Goal: Find specific page/section: Find specific page/section

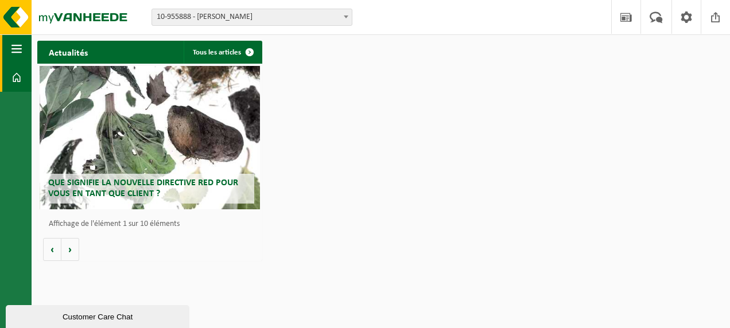
click at [21, 55] on span "button" at bounding box center [16, 48] width 10 height 29
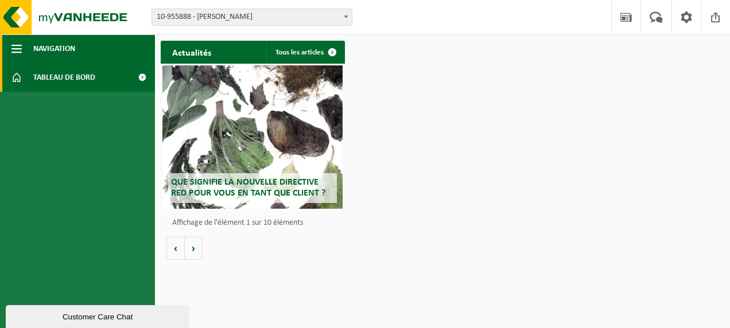
click at [83, 56] on button "Navigation" at bounding box center [77, 48] width 155 height 29
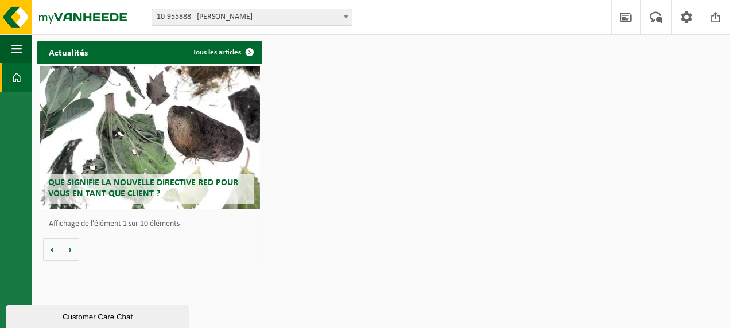
click at [14, 88] on span at bounding box center [16, 77] width 10 height 29
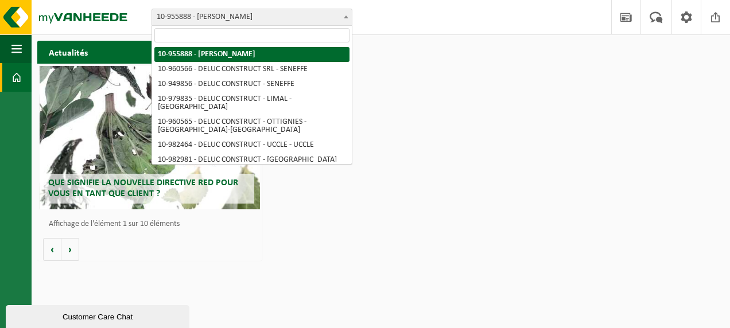
click at [334, 22] on span "10-955888 - [PERSON_NAME]" at bounding box center [252, 17] width 200 height 16
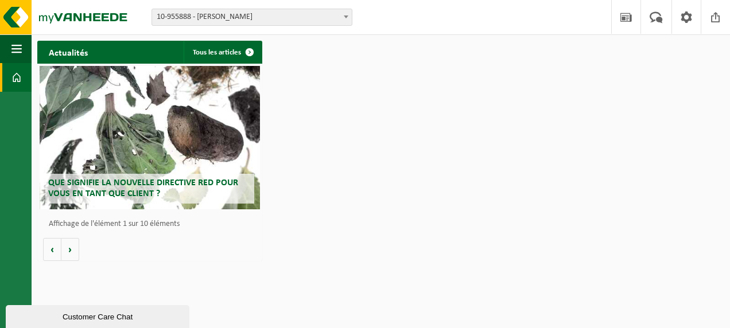
click at [407, 73] on div "Actualités Tous les articles Que signifie la nouvelle directive RED pour vous e…" at bounding box center [380, 150] width 693 height 231
click at [7, 45] on button "Navigation" at bounding box center [16, 48] width 32 height 29
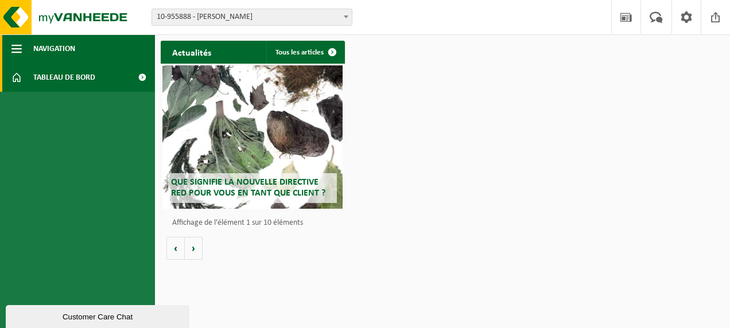
click at [67, 56] on span "Navigation" at bounding box center [54, 48] width 42 height 29
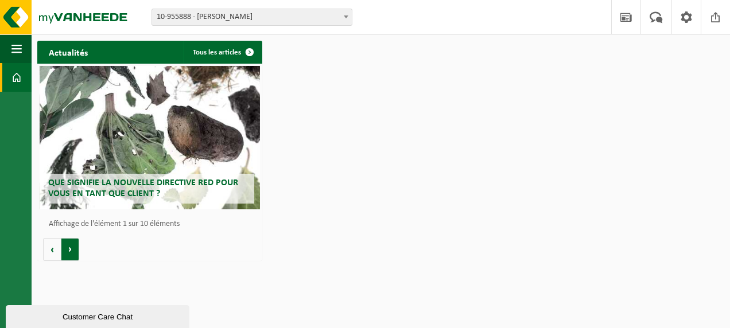
click at [69, 246] on button "Volgende" at bounding box center [70, 249] width 18 height 23
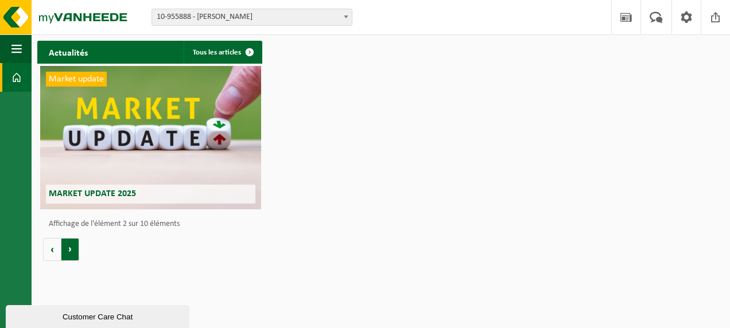
scroll to position [0, 225]
click at [69, 246] on button "Volgende" at bounding box center [70, 249] width 18 height 23
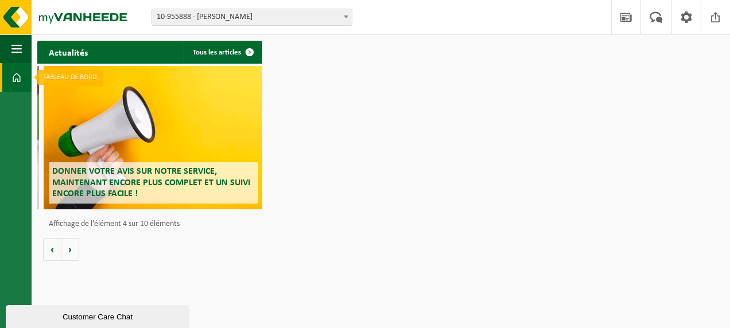
scroll to position [0, 675]
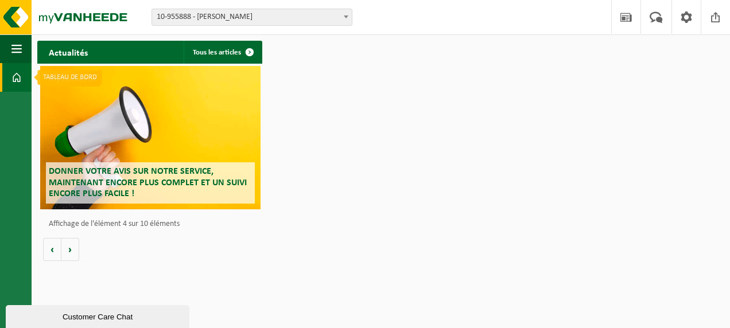
click at [17, 82] on span at bounding box center [16, 77] width 10 height 29
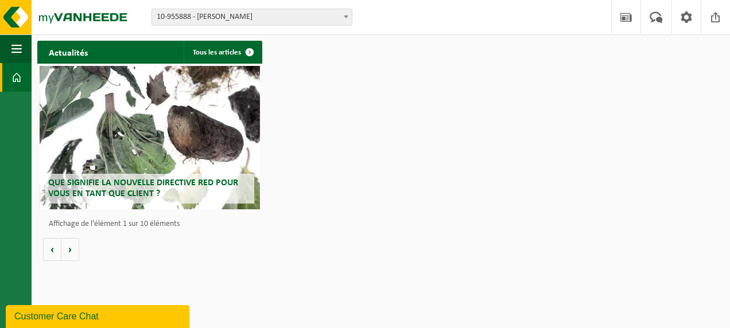
click at [3, 292] on ul "Navigation Actualités Votre feedback Clôturer Tableau de bord" at bounding box center [16, 181] width 32 height 294
click at [77, 21] on img at bounding box center [69, 17] width 138 height 34
click at [685, 25] on span at bounding box center [686, 17] width 17 height 34
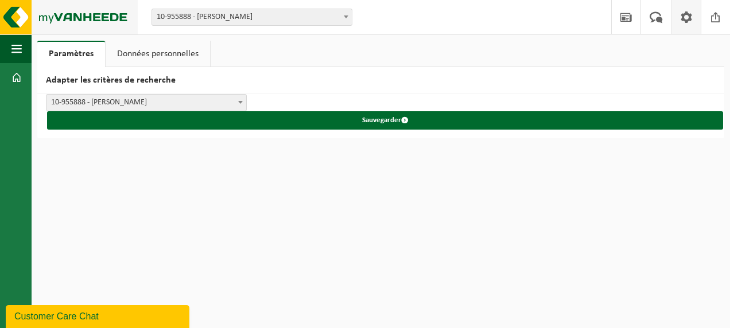
click at [13, 24] on img at bounding box center [69, 17] width 138 height 34
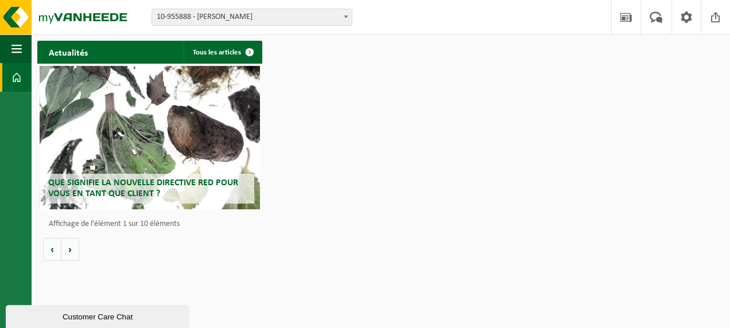
click at [136, 315] on div "Customer Care Chat" at bounding box center [97, 317] width 166 height 9
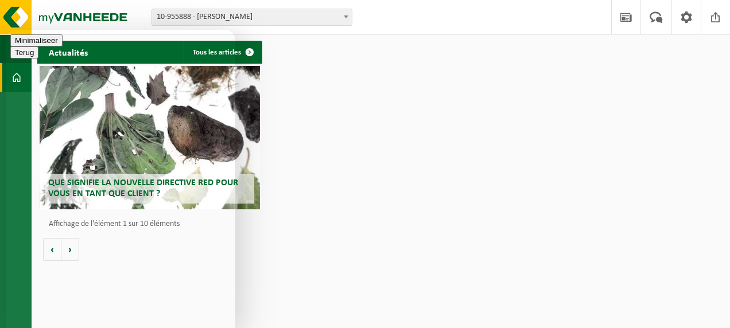
click at [63, 46] on button "Minimaliseer" at bounding box center [36, 40] width 52 height 12
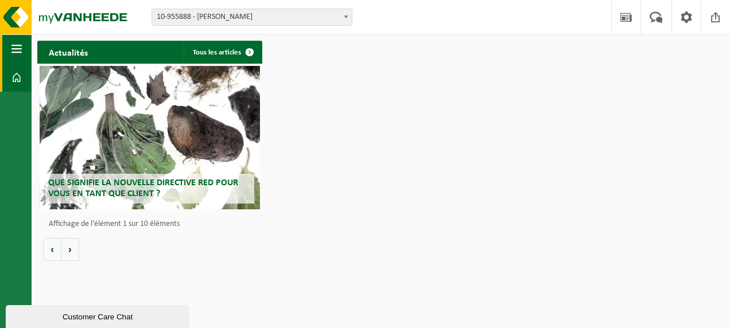
click at [15, 61] on span "button" at bounding box center [16, 48] width 10 height 29
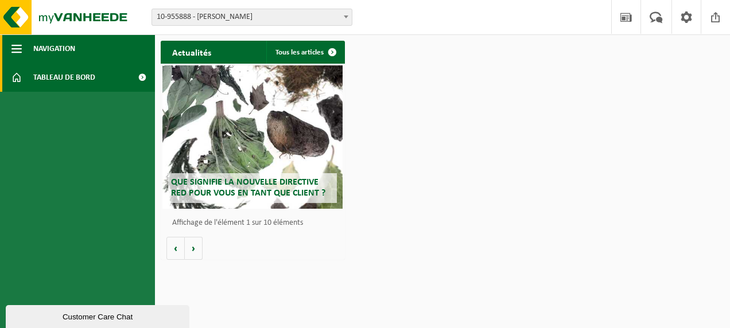
click at [32, 53] on button "Navigation" at bounding box center [77, 48] width 155 height 29
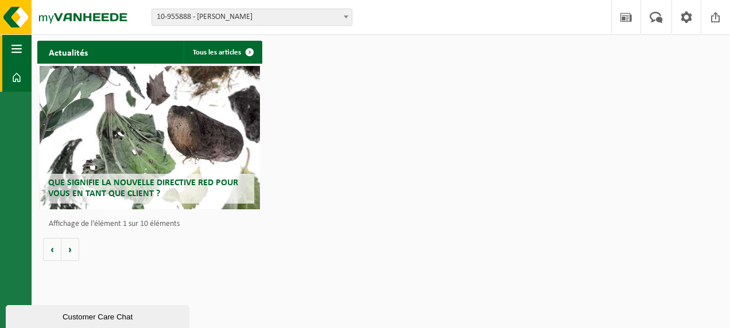
click at [11, 52] on span "button" at bounding box center [16, 48] width 10 height 29
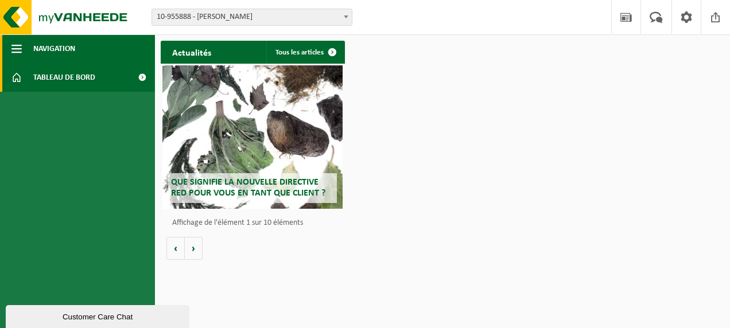
click at [11, 52] on span "button" at bounding box center [16, 48] width 10 height 29
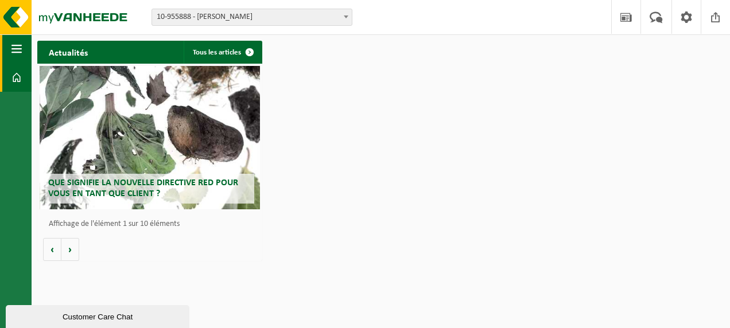
click at [11, 52] on span "button" at bounding box center [16, 48] width 10 height 29
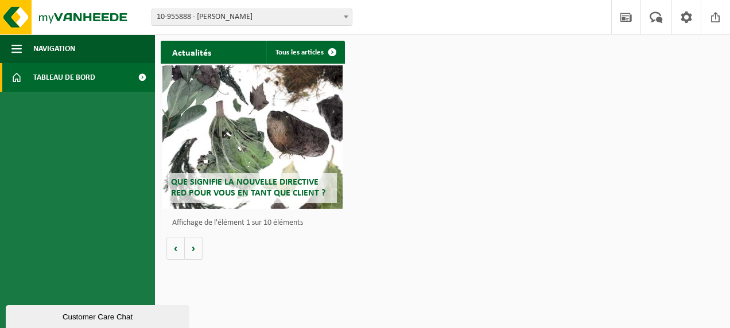
click at [18, 262] on ul "Navigation Actualités Votre feedback Clôturer Tableau de bord" at bounding box center [77, 181] width 155 height 294
click at [693, 18] on span at bounding box center [686, 17] width 17 height 34
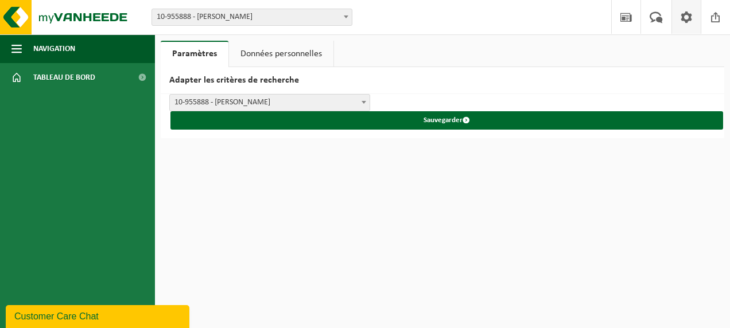
click at [292, 52] on link "Données personnelles" at bounding box center [281, 54] width 104 height 26
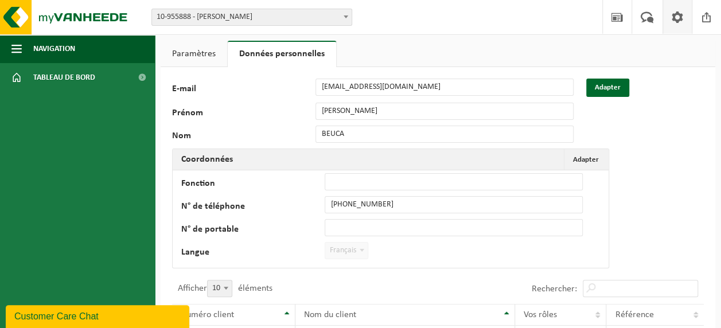
scroll to position [258, 0]
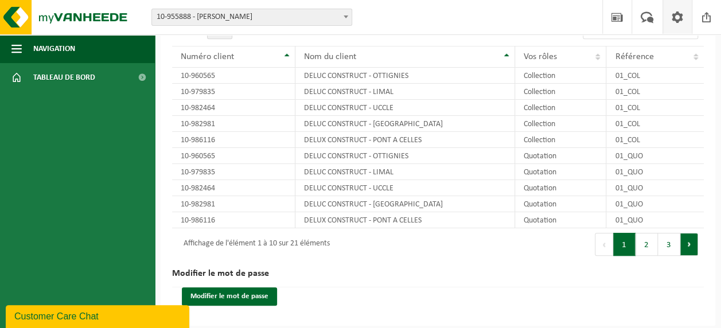
click at [684, 244] on button "Suivant" at bounding box center [690, 244] width 18 height 23
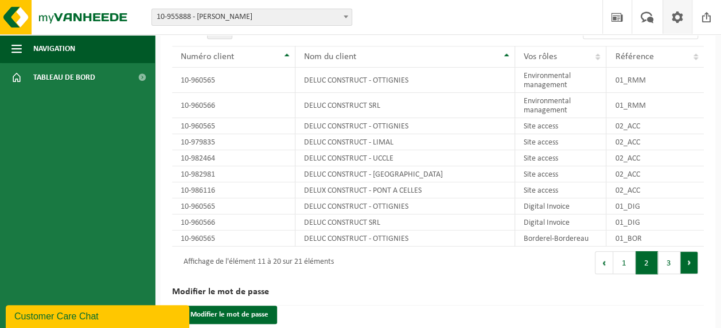
click at [684, 258] on button "Suivant" at bounding box center [690, 262] width 18 height 23
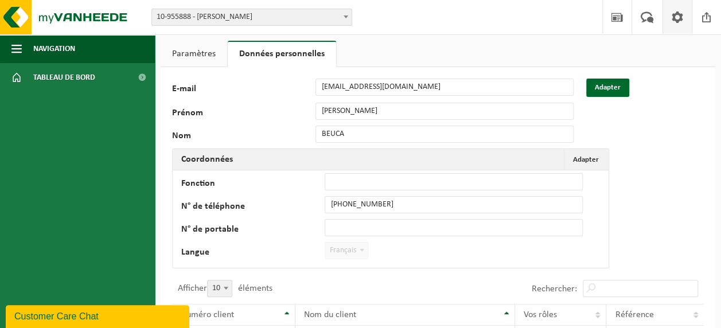
scroll to position [115, 0]
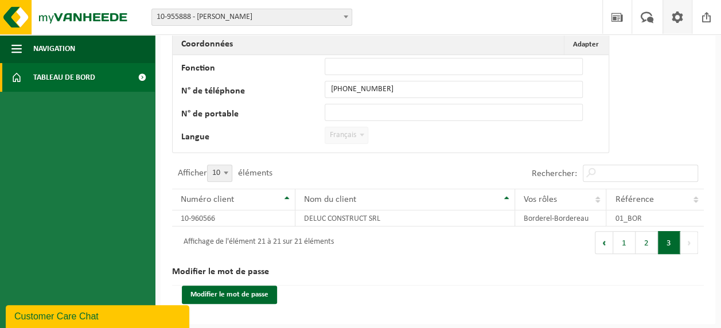
click at [143, 84] on span at bounding box center [142, 77] width 26 height 29
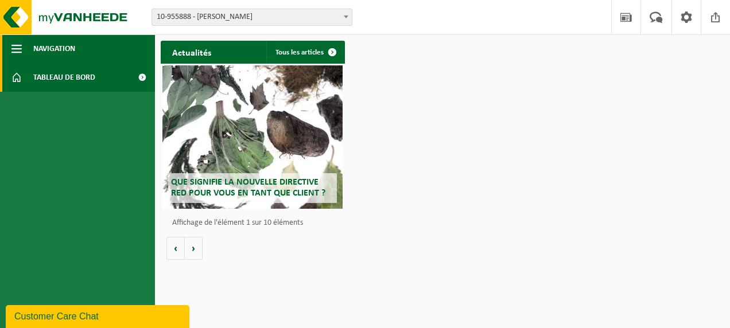
click at [57, 51] on span "Navigation" at bounding box center [54, 48] width 42 height 29
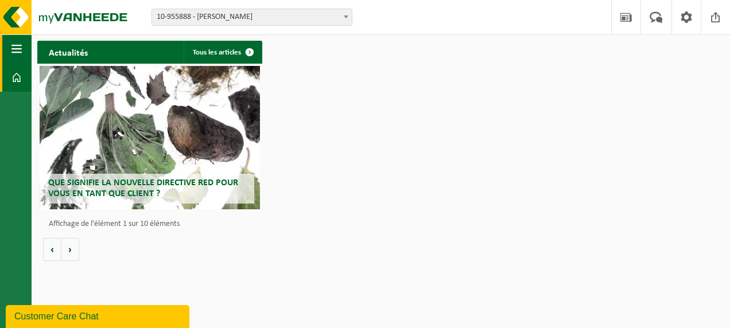
click at [22, 45] on button "Navigation" at bounding box center [16, 48] width 32 height 29
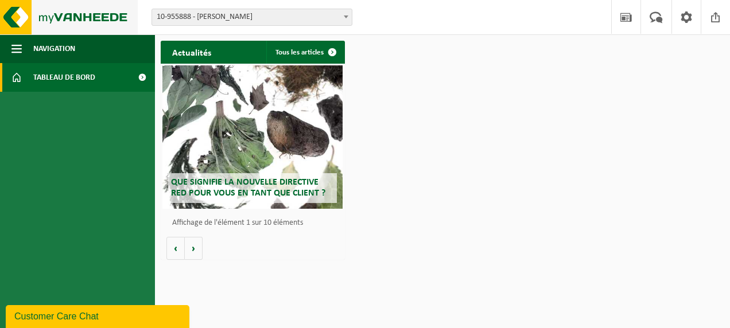
click at [14, 13] on img at bounding box center [69, 17] width 138 height 34
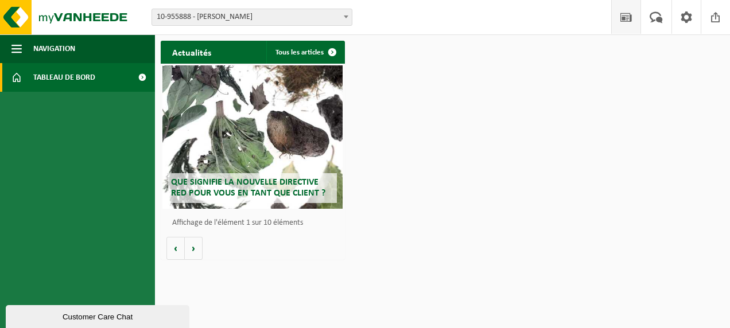
click at [631, 18] on span at bounding box center [626, 17] width 17 height 34
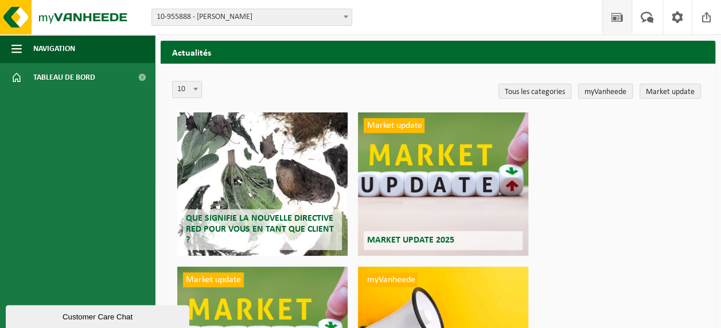
click at [604, 87] on link "myVanheede" at bounding box center [605, 91] width 55 height 15
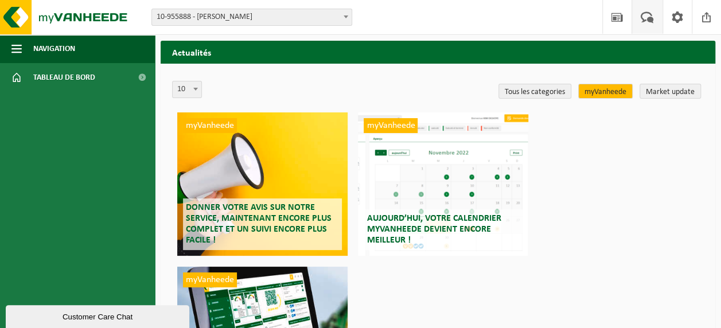
click at [656, 16] on span at bounding box center [647, 17] width 19 height 34
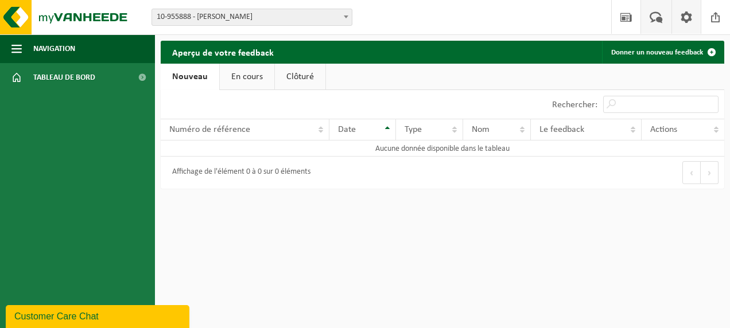
click at [682, 24] on span at bounding box center [686, 17] width 17 height 34
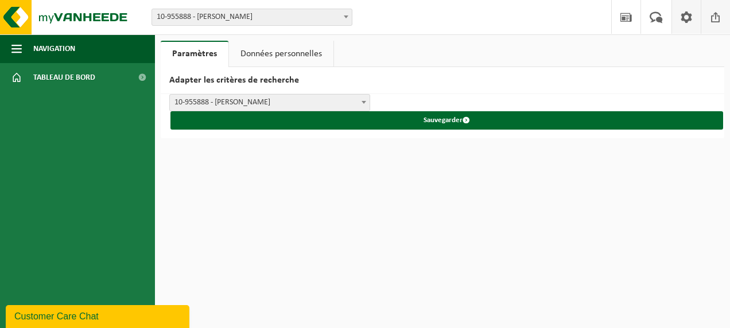
click at [713, 23] on span at bounding box center [715, 17] width 17 height 34
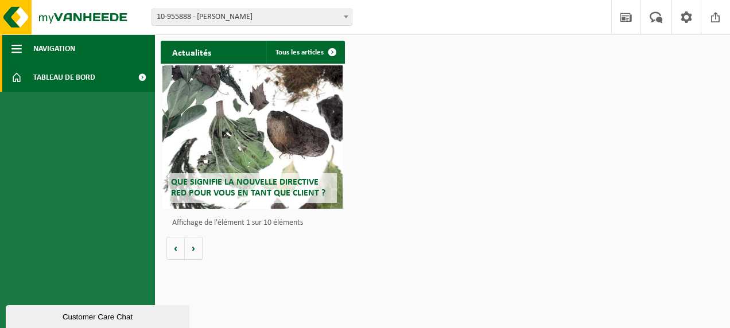
click at [20, 48] on span "button" at bounding box center [16, 48] width 10 height 29
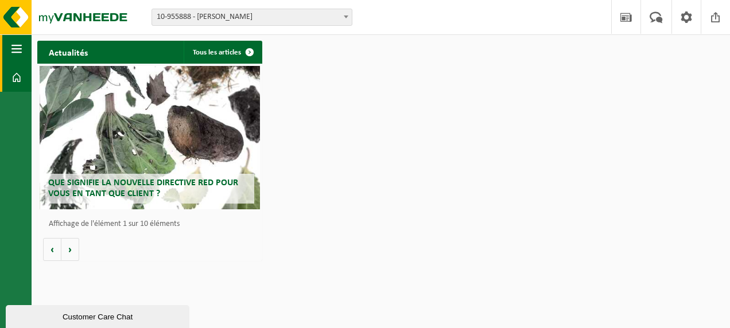
click at [20, 48] on span "button" at bounding box center [16, 48] width 10 height 29
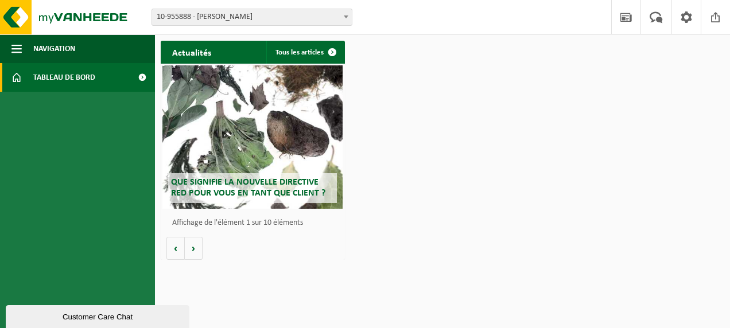
click at [29, 75] on link "Tableau de bord" at bounding box center [77, 77] width 155 height 29
click at [139, 81] on span at bounding box center [142, 77] width 26 height 29
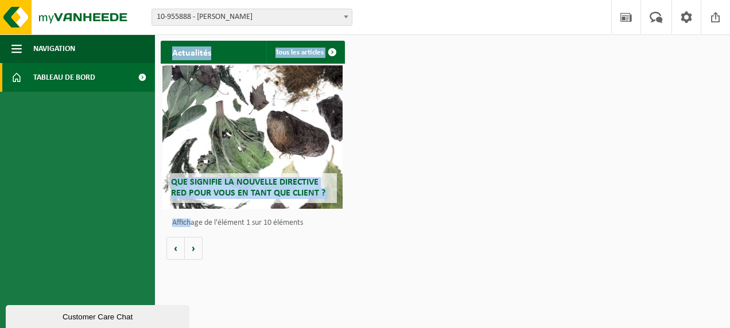
drag, startPoint x: 110, startPoint y: 262, endPoint x: 191, endPoint y: 259, distance: 80.4
click at [191, 259] on div "Navigation Actualités Votre feedback Clôturer Tableau de bord Actualités Tous l…" at bounding box center [365, 133] width 730 height 266
drag, startPoint x: 191, startPoint y: 259, endPoint x: 191, endPoint y: 247, distance: 12.6
click at [191, 247] on button "Volgende" at bounding box center [194, 248] width 18 height 23
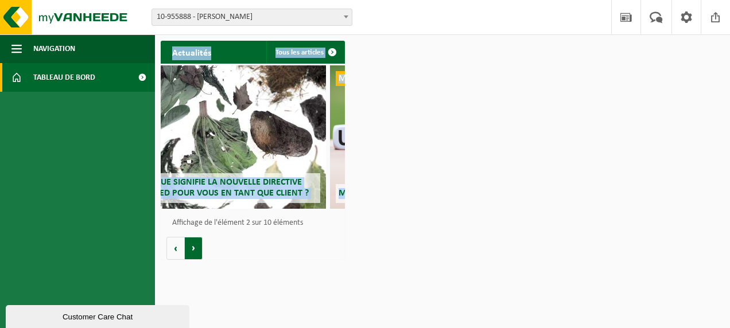
click at [191, 247] on button "Volgende" at bounding box center [194, 248] width 18 height 23
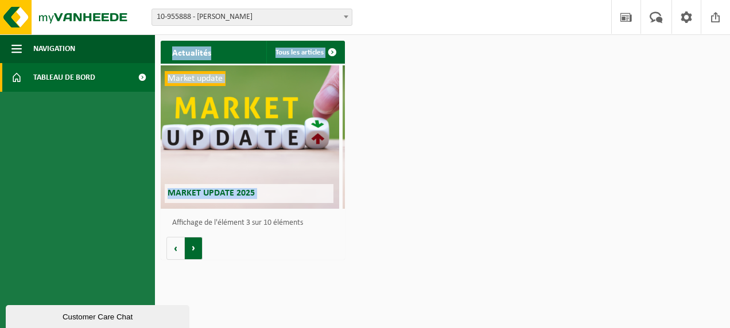
click at [191, 247] on button "Volgende" at bounding box center [194, 248] width 18 height 23
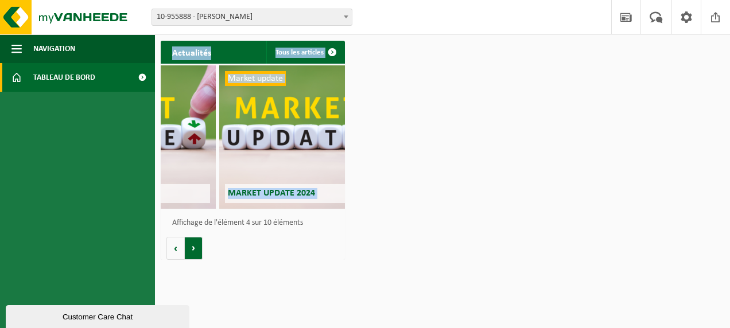
click at [191, 247] on button "Volgende" at bounding box center [194, 248] width 18 height 23
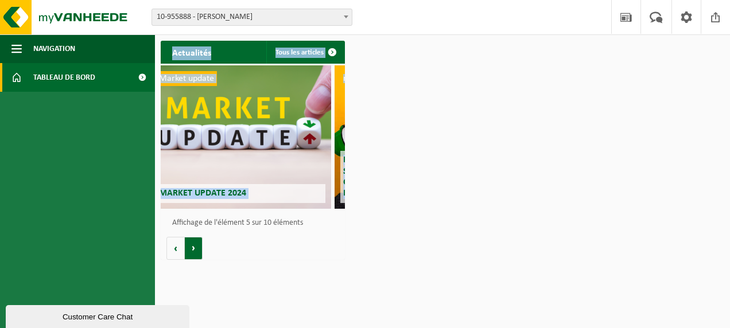
click at [191, 247] on button "Volgende" at bounding box center [194, 248] width 18 height 23
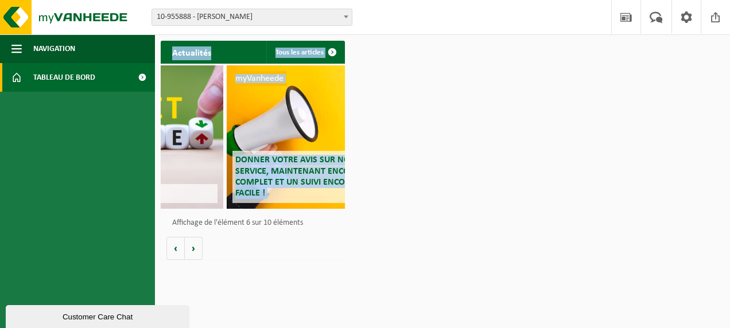
drag, startPoint x: 191, startPoint y: 247, endPoint x: 495, endPoint y: 353, distance: 322.2
click at [495, 328] on html "Site: 10-955888 - BEUCA LUCIAN - UKKEL 10-960566 - DELUC CONSTRUCT SRL - SENEFF…" at bounding box center [365, 164] width 730 height 328
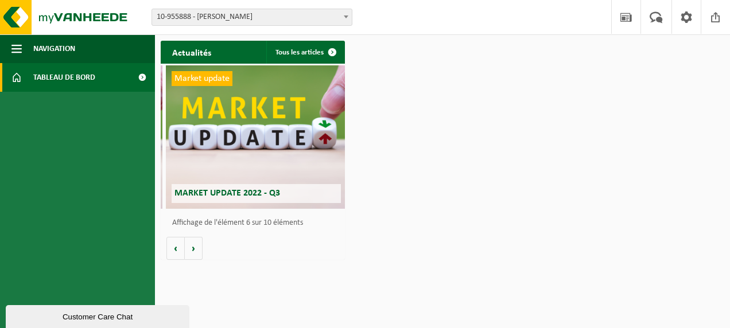
scroll to position [0, 920]
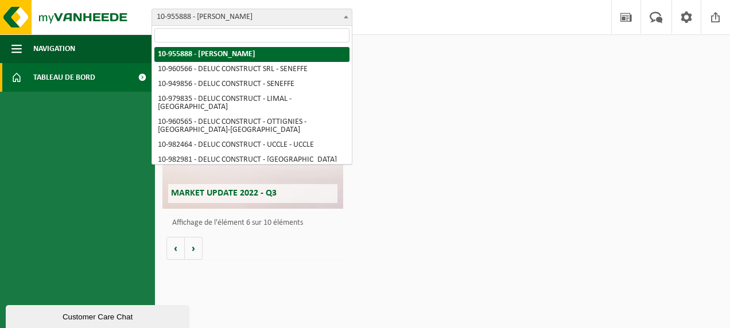
click at [319, 15] on span "10-955888 - BEUCA LUCIAN - UKKEL" at bounding box center [252, 17] width 200 height 16
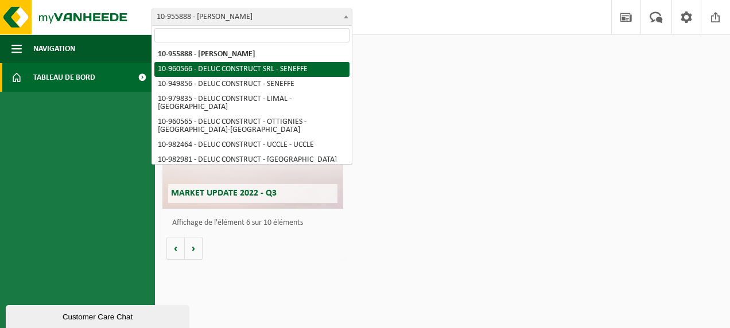
scroll to position [29, 0]
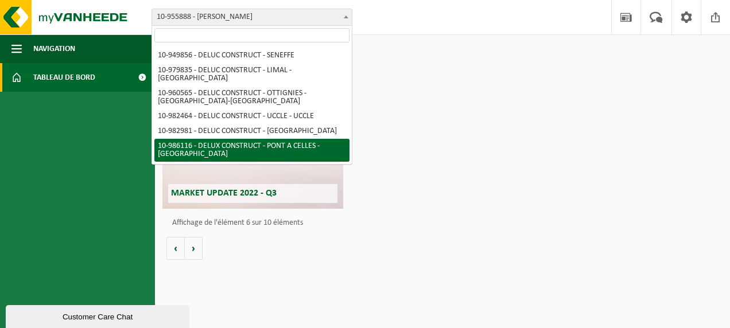
select select "165535"
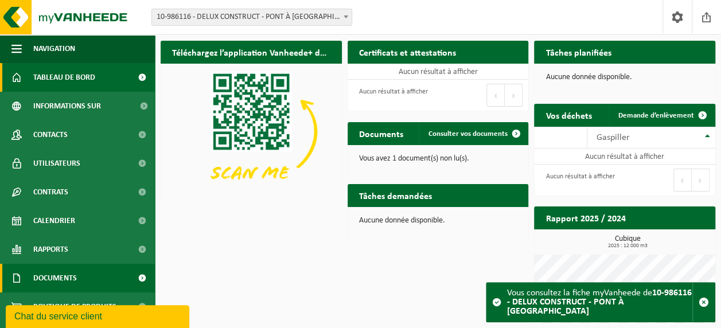
click at [97, 277] on link "Documents" at bounding box center [77, 278] width 155 height 29
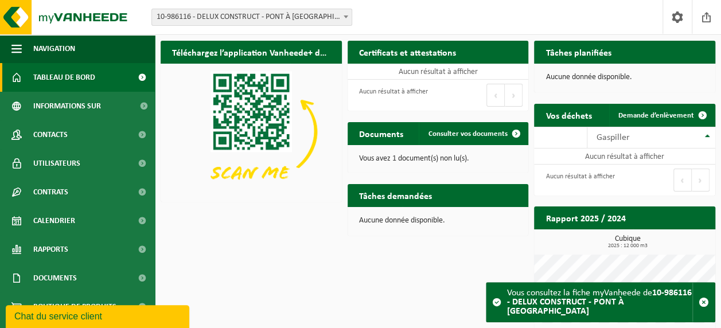
scroll to position [22, 0]
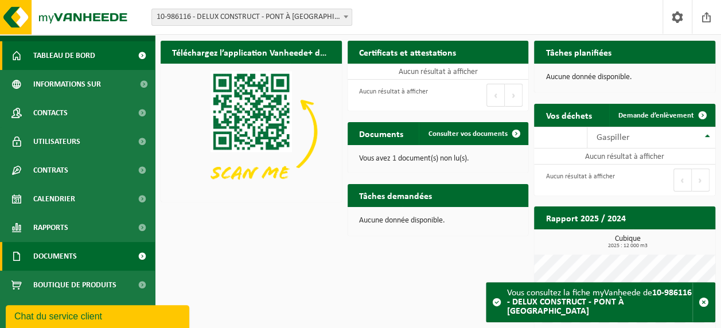
click at [66, 264] on span "Documents" at bounding box center [55, 256] width 44 height 29
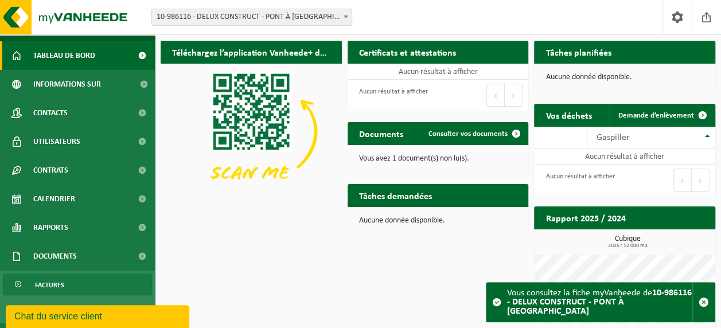
click at [77, 291] on link "Factures" at bounding box center [77, 285] width 149 height 22
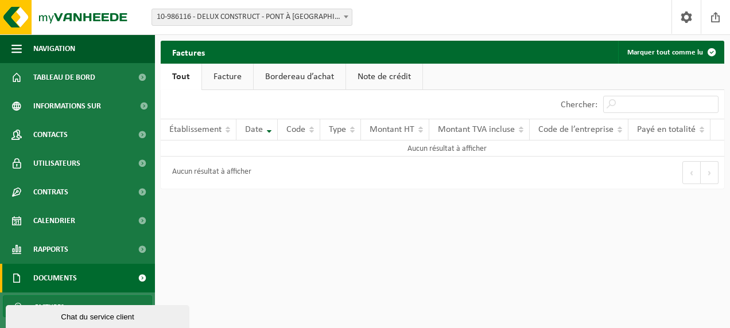
click at [177, 81] on link "Tout" at bounding box center [181, 77] width 41 height 26
click at [238, 78] on link "Facture" at bounding box center [227, 77] width 51 height 26
click at [238, 78] on link "Facture" at bounding box center [226, 77] width 52 height 26
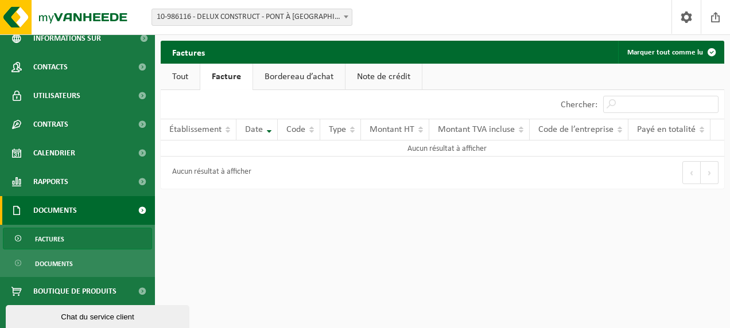
scroll to position [74, 0]
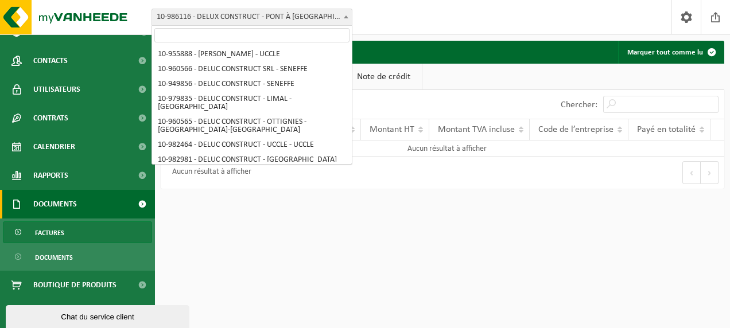
click at [337, 20] on span "10-986116 - DELUX CONSTRUCT - PONT À [GEOGRAPHIC_DATA]" at bounding box center [252, 17] width 200 height 16
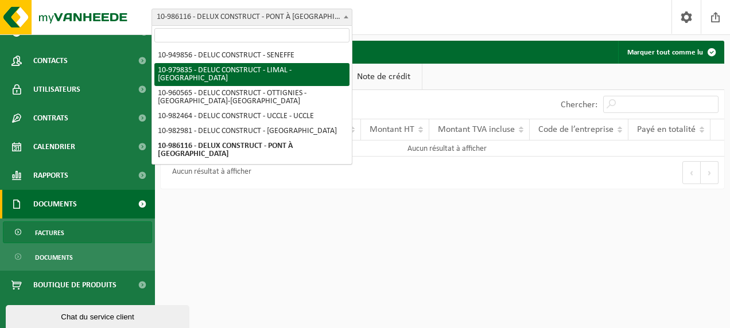
scroll to position [0, 0]
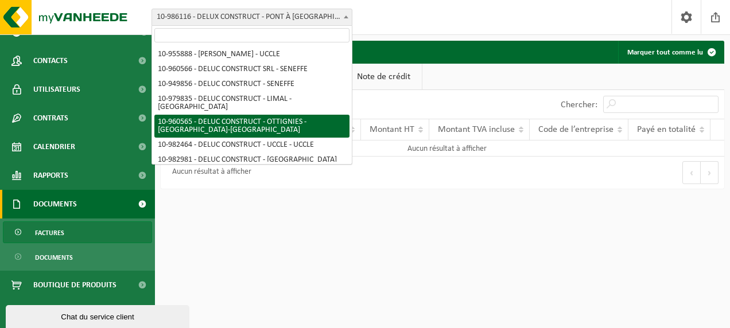
select select "149506"
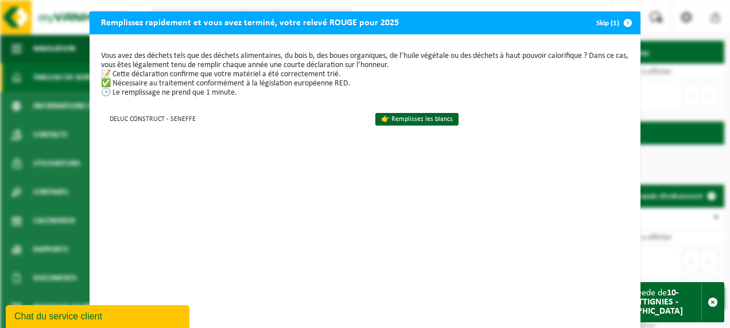
click at [621, 20] on span "button" at bounding box center [627, 22] width 23 height 23
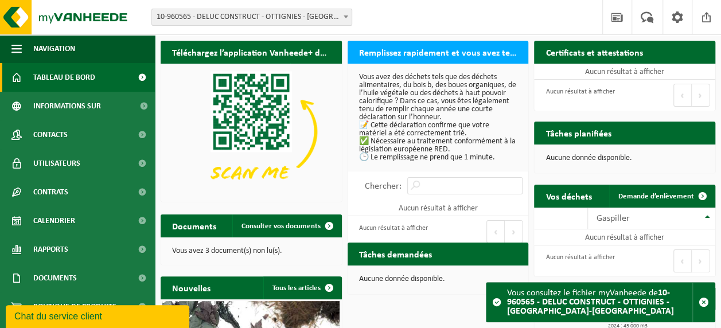
scroll to position [22, 0]
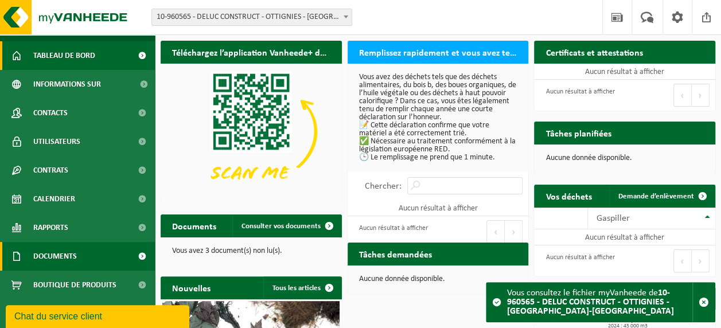
click at [55, 254] on span "Documents" at bounding box center [55, 256] width 44 height 29
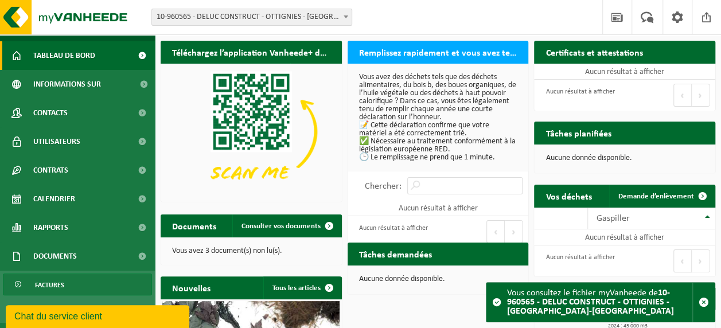
click at [55, 287] on span "Factures" at bounding box center [49, 285] width 29 height 22
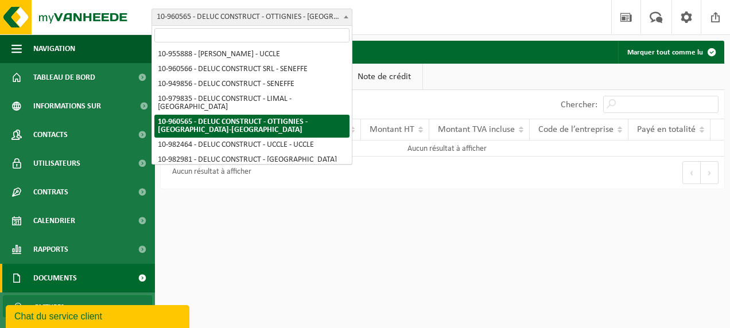
click at [347, 17] on b at bounding box center [346, 16] width 5 height 3
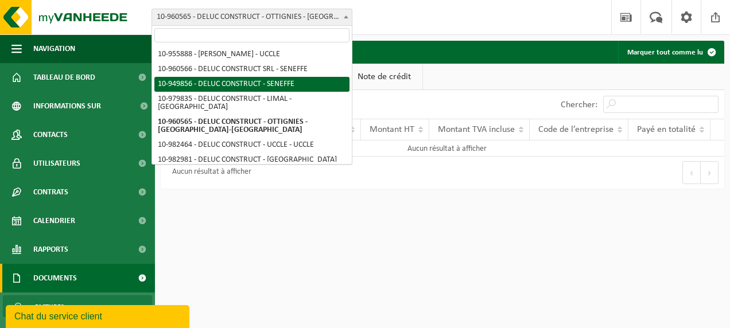
select select "168443"
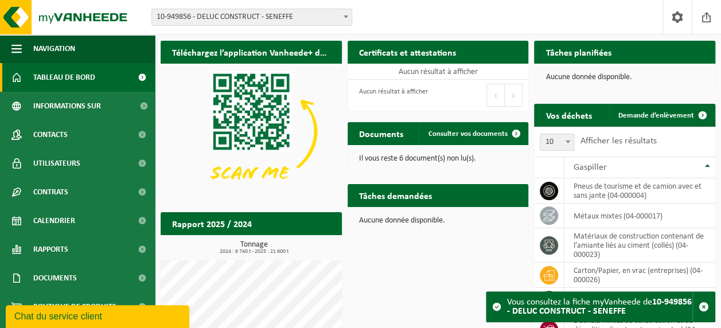
click at [419, 161] on p "Il vous reste 6 document(s) non lu(s)." at bounding box center [438, 159] width 158 height 8
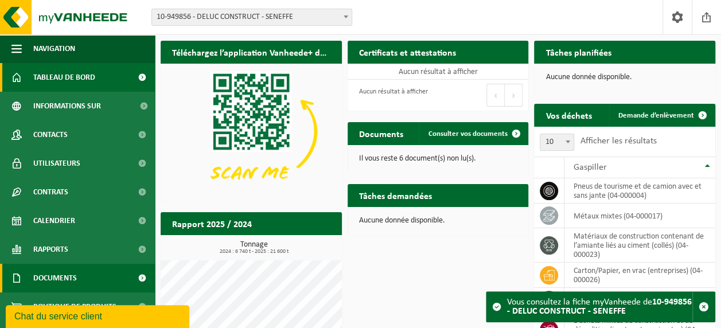
click at [137, 282] on span at bounding box center [142, 278] width 26 height 29
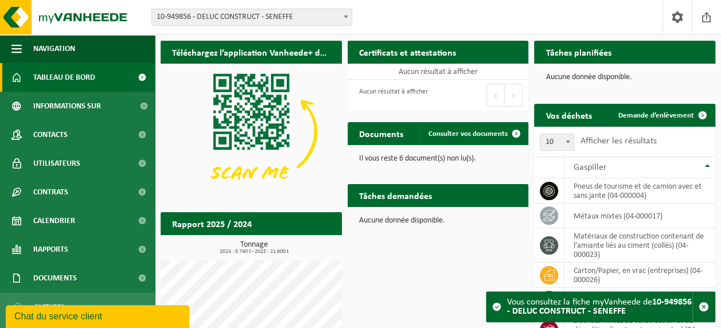
scroll to position [74, 0]
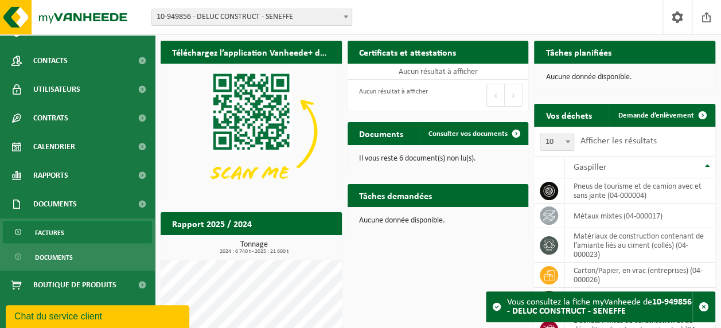
click at [90, 231] on link "Factures" at bounding box center [77, 233] width 149 height 22
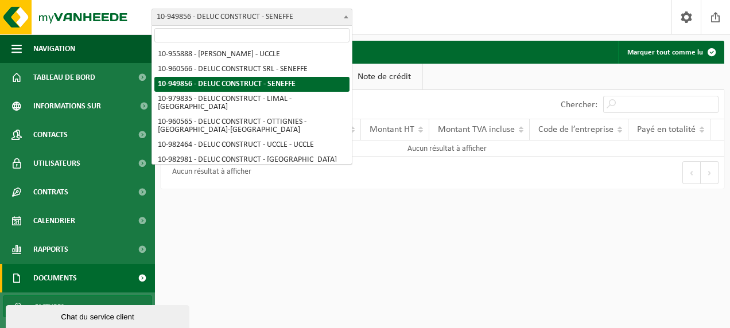
click at [349, 17] on span at bounding box center [345, 16] width 11 height 15
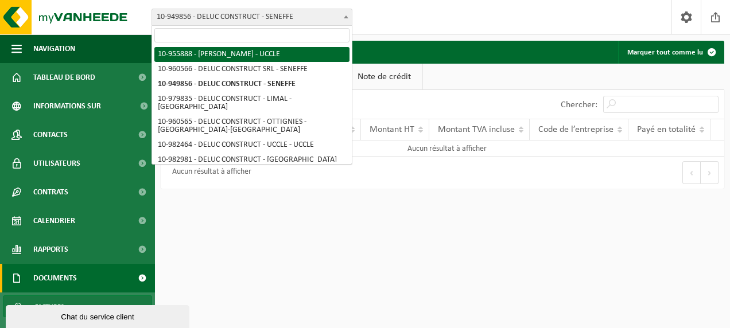
click at [316, 35] on input "search" at bounding box center [251, 35] width 195 height 14
select select "145048"
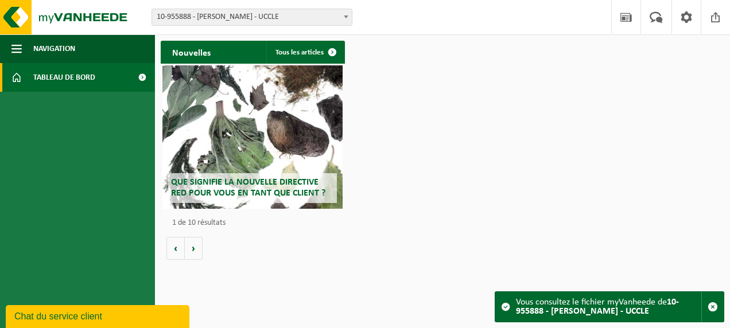
click at [147, 76] on span at bounding box center [142, 77] width 26 height 29
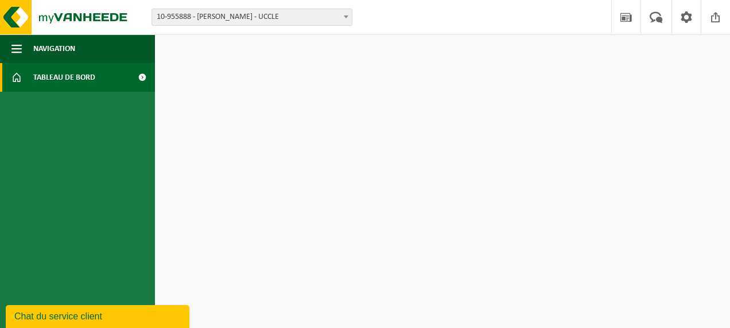
click at [137, 80] on span at bounding box center [142, 77] width 26 height 29
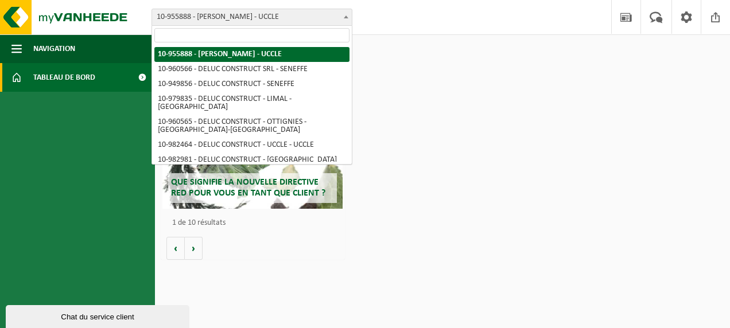
click at [349, 18] on span at bounding box center [345, 16] width 11 height 15
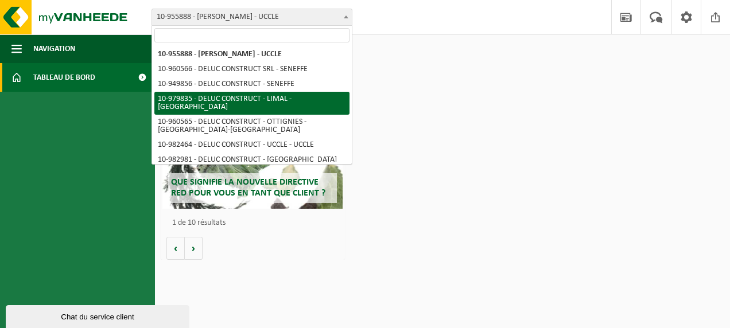
select select "160947"
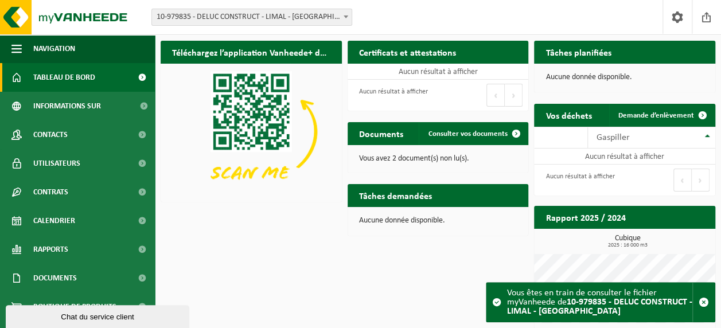
scroll to position [22, 0]
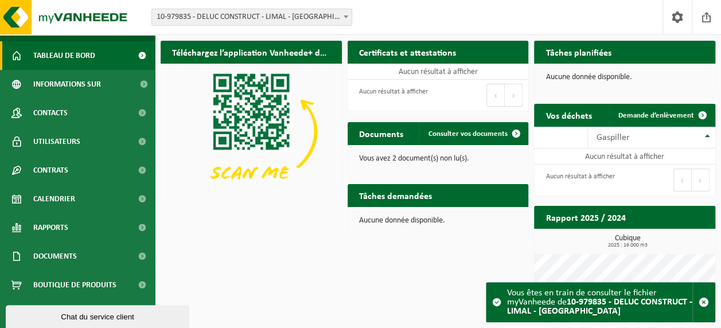
drag, startPoint x: 150, startPoint y: 109, endPoint x: 166, endPoint y: 13, distance: 97.8
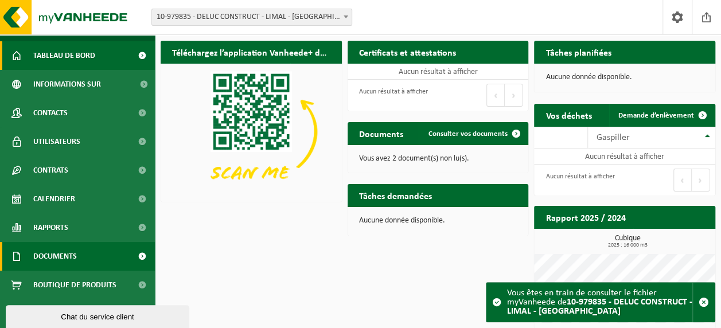
click at [92, 256] on link "Documents" at bounding box center [77, 256] width 155 height 29
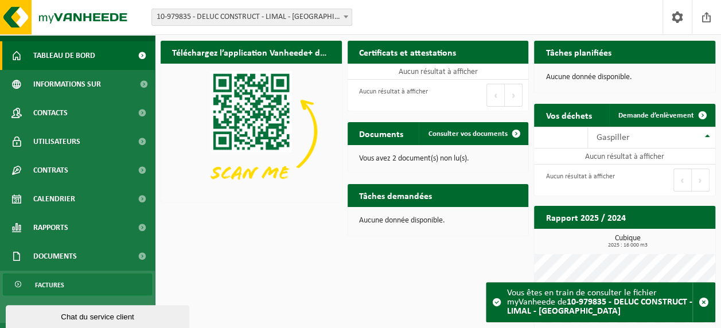
click at [63, 289] on span "Factures" at bounding box center [49, 285] width 29 height 22
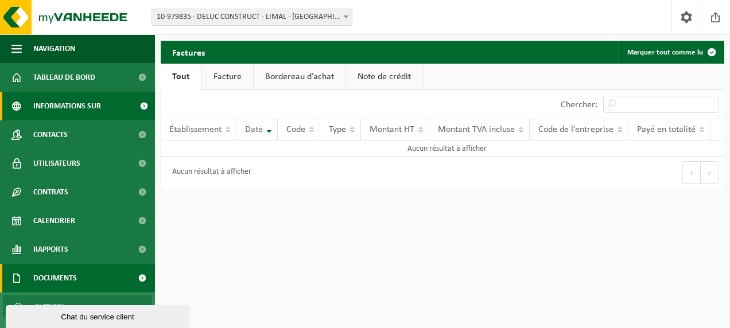
scroll to position [2, 0]
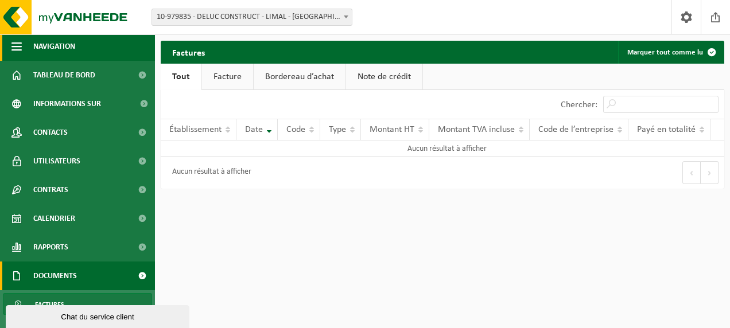
click at [14, 45] on span "button" at bounding box center [16, 46] width 10 height 29
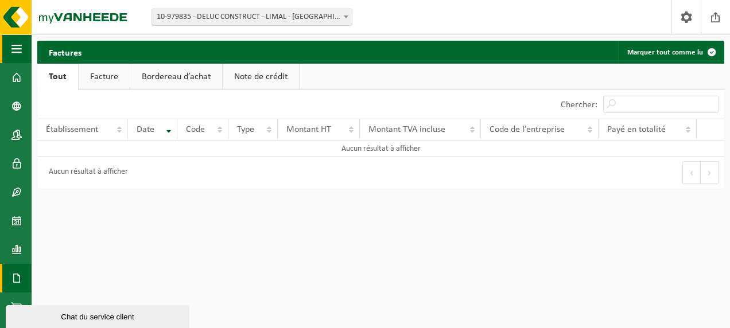
click at [14, 45] on span "button" at bounding box center [16, 48] width 10 height 29
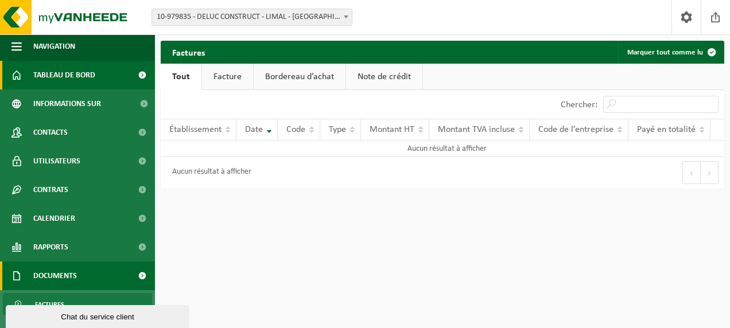
click at [25, 80] on link "Tableau de bord" at bounding box center [77, 75] width 155 height 29
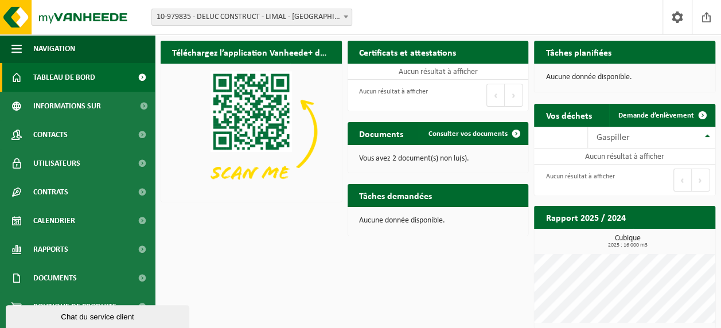
scroll to position [22, 0]
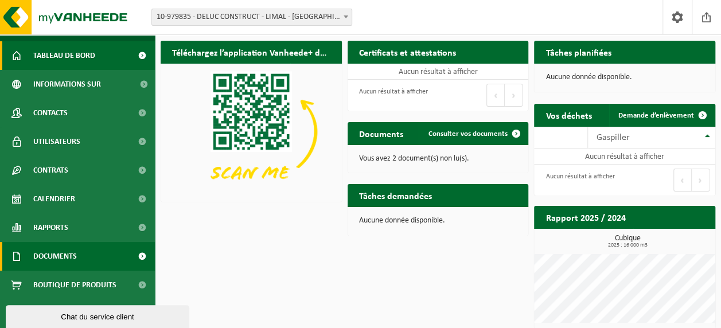
click at [86, 258] on link "Documents" at bounding box center [77, 256] width 155 height 29
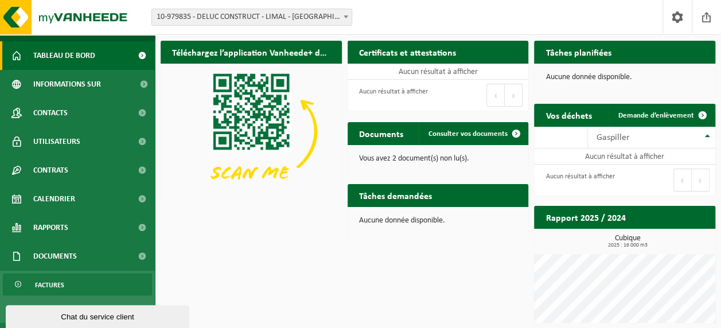
click at [73, 281] on link "Factures" at bounding box center [77, 285] width 149 height 22
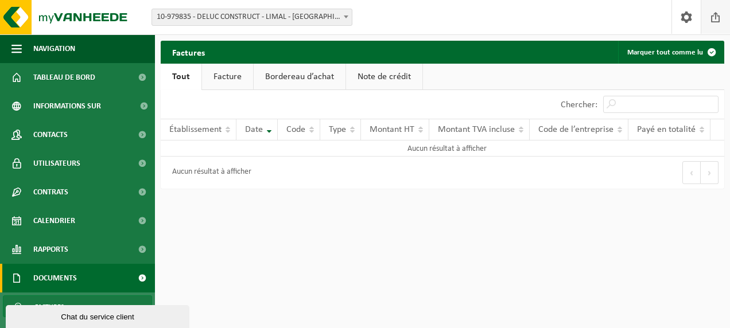
click at [715, 22] on span at bounding box center [715, 17] width 17 height 34
